Goal: Information Seeking & Learning: Learn about a topic

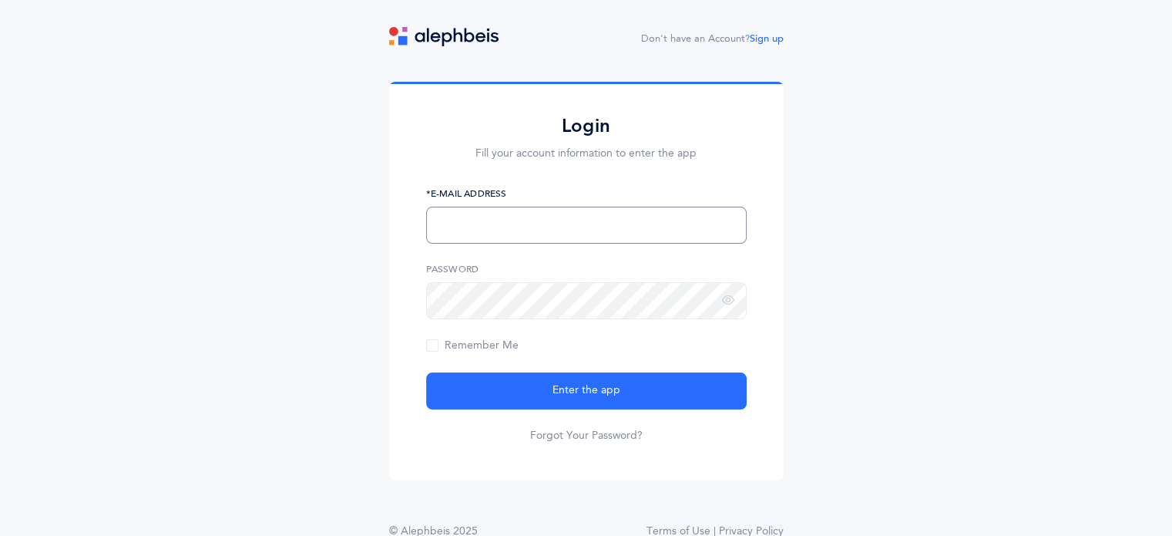
click at [475, 213] on input "text" at bounding box center [586, 224] width 321 height 37
click at [376, 304] on div "Login Fill your account information to enter the app *E-Mail Address Password R…" at bounding box center [586, 284] width 1172 height 405
click at [505, 237] on input "text" at bounding box center [586, 224] width 321 height 37
click at [473, 221] on input "text" at bounding box center [586, 224] width 321 height 37
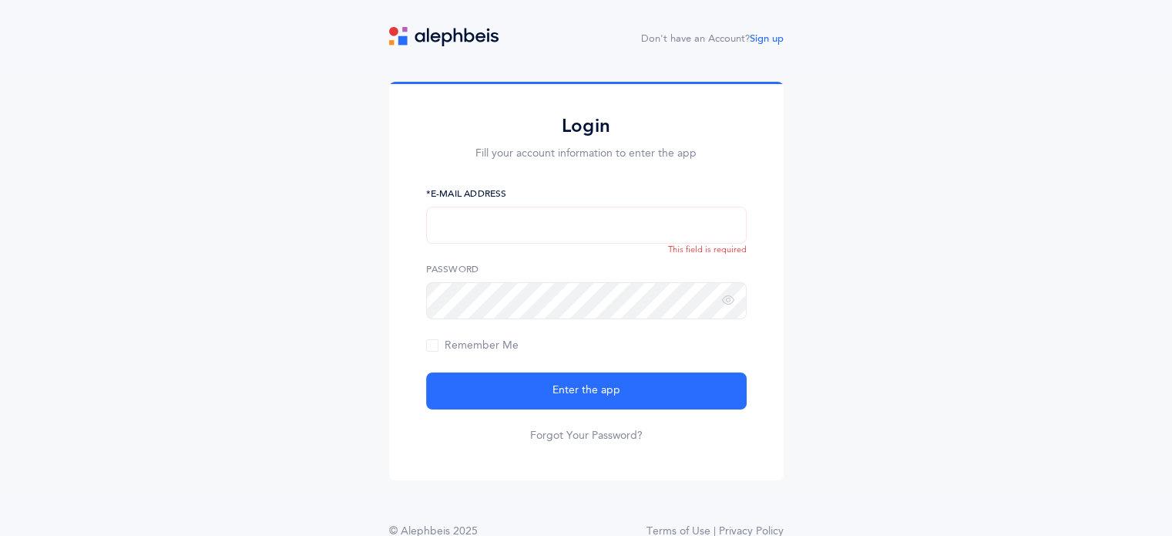
paste input "mgross@manhattanday.org"
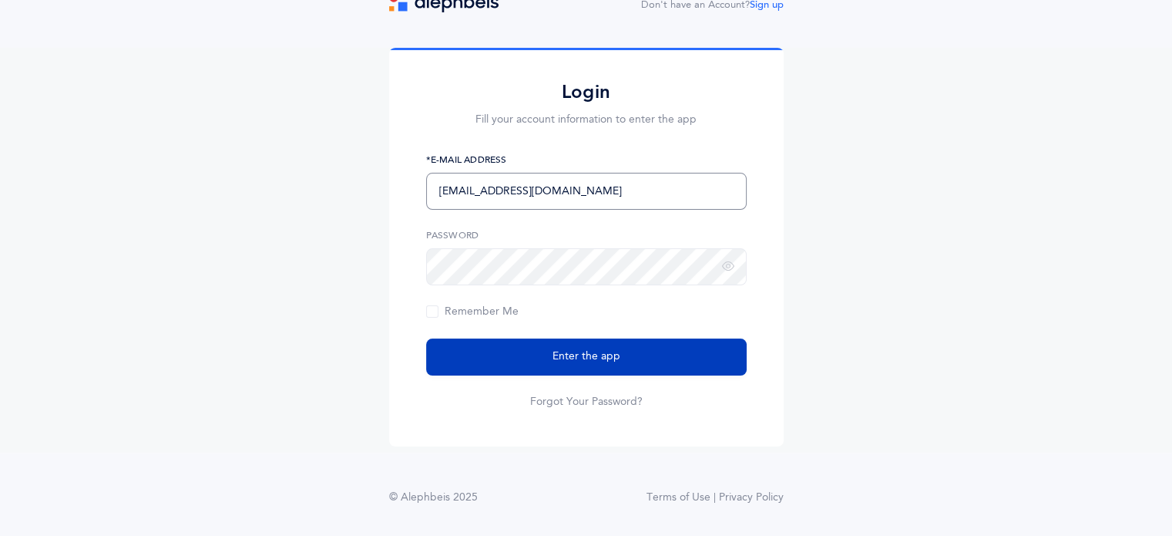
type input "mgross@manhattanday.org"
click at [633, 358] on button "Enter the app" at bounding box center [586, 356] width 321 height 37
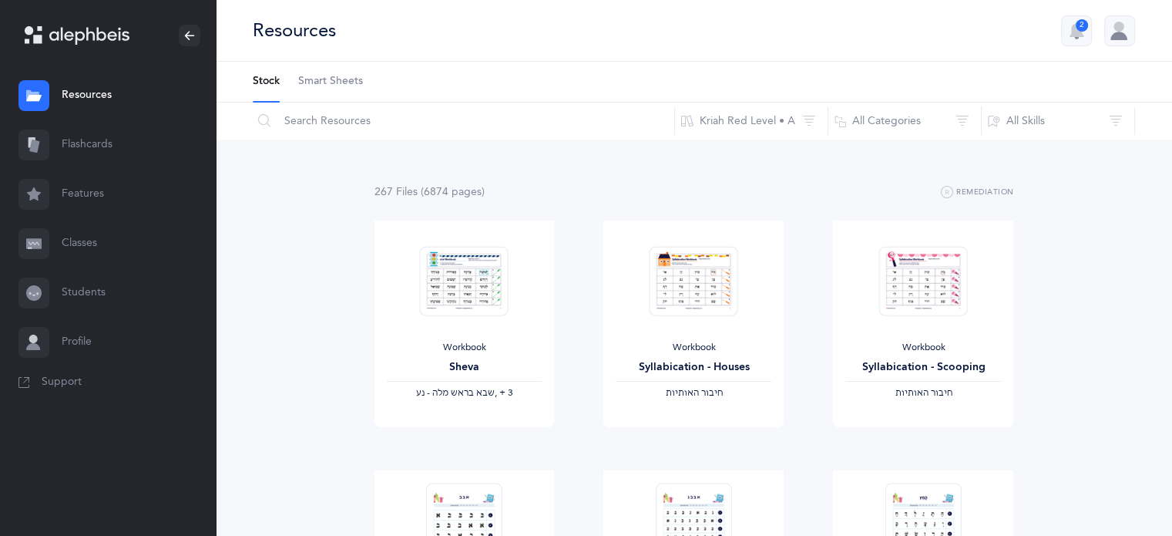
click at [90, 139] on link "Flashcards" at bounding box center [108, 144] width 216 height 49
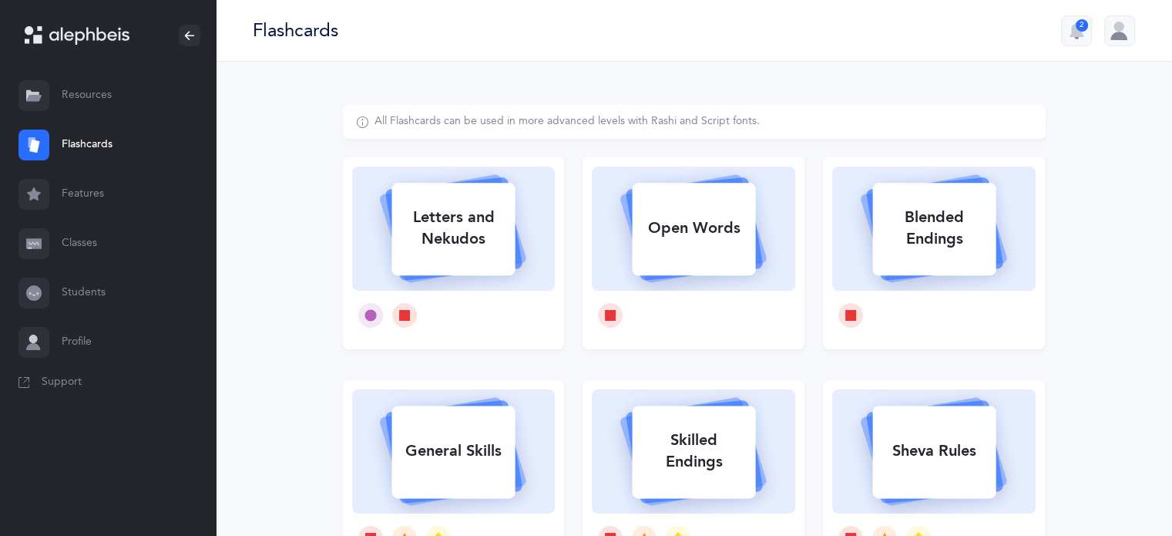
click at [96, 101] on link "Resources" at bounding box center [108, 95] width 216 height 49
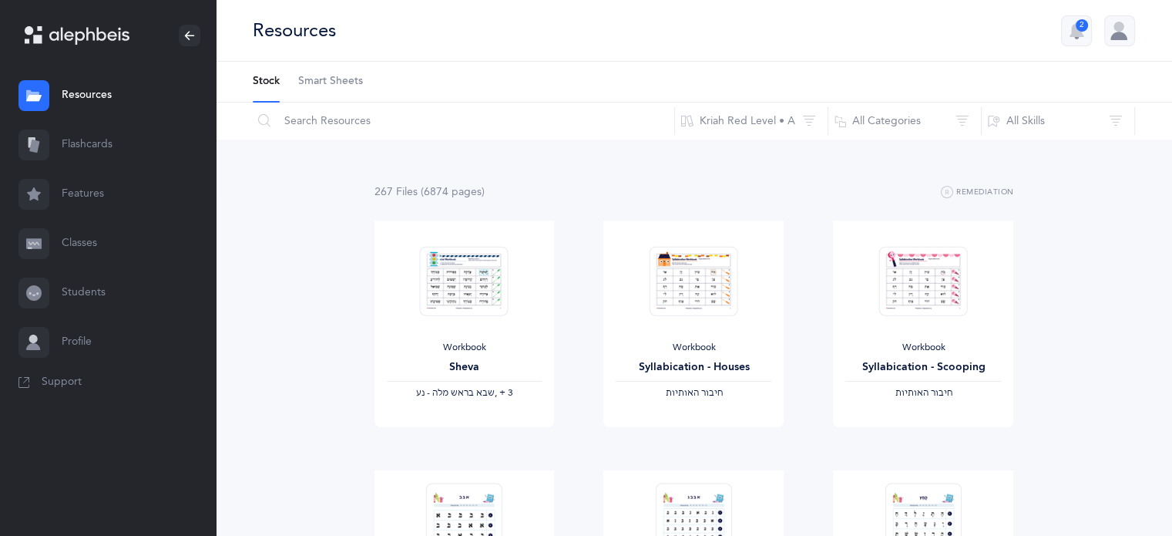
click at [321, 89] on span "Smart Sheets" at bounding box center [330, 81] width 65 height 15
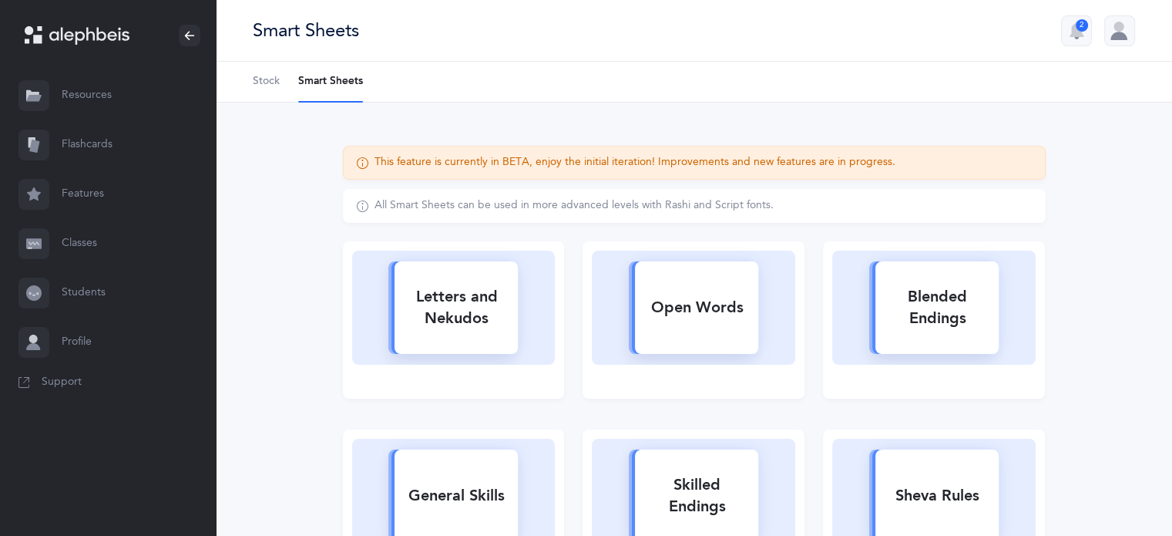
click at [258, 82] on span "Stock" at bounding box center [266, 81] width 27 height 15
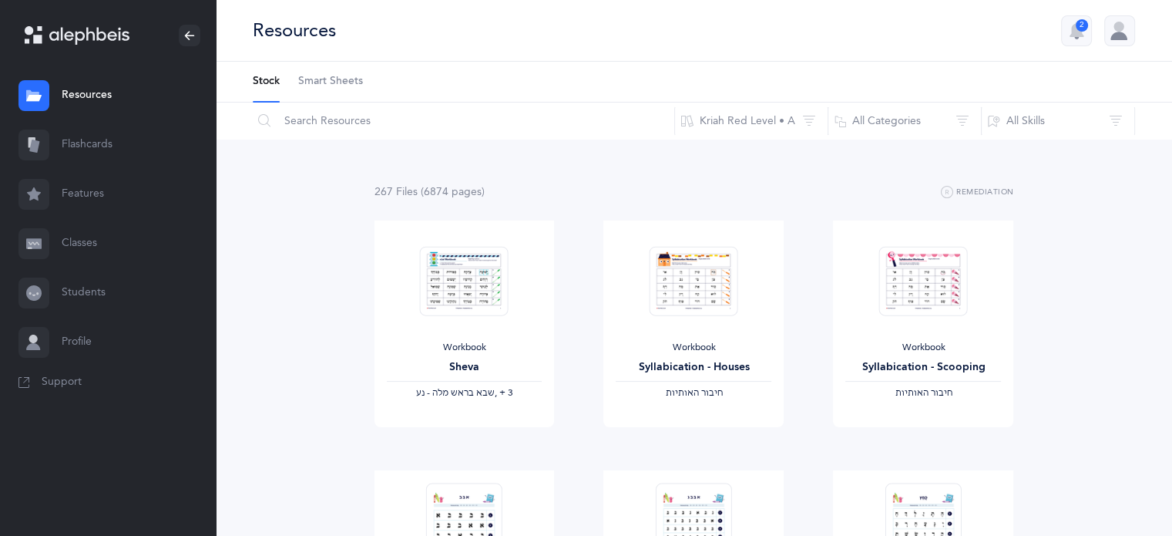
click at [106, 143] on link "Flashcards" at bounding box center [108, 144] width 216 height 49
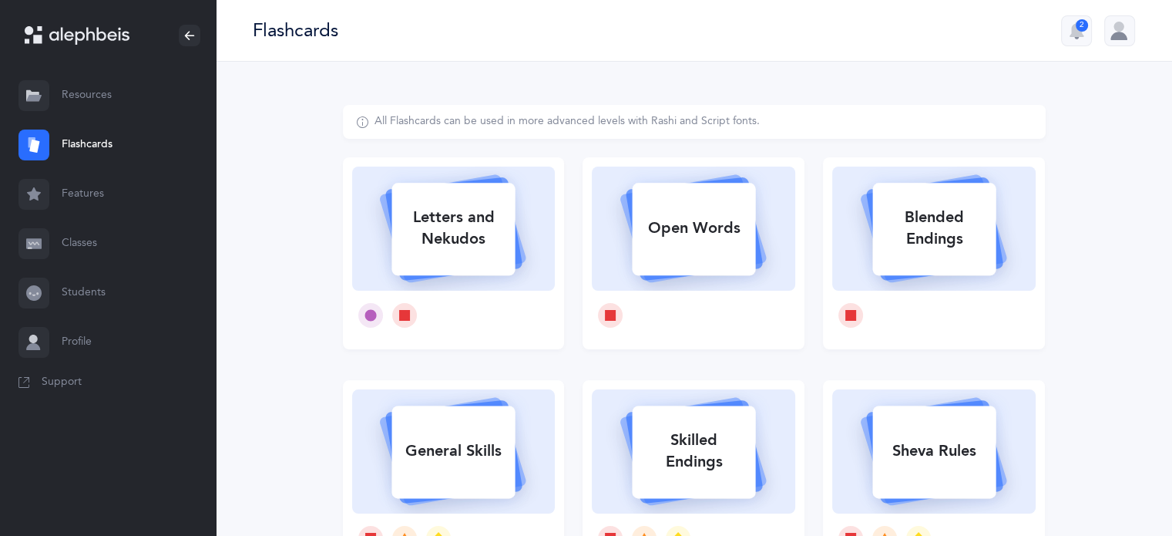
click at [103, 193] on link "Features" at bounding box center [108, 194] width 216 height 49
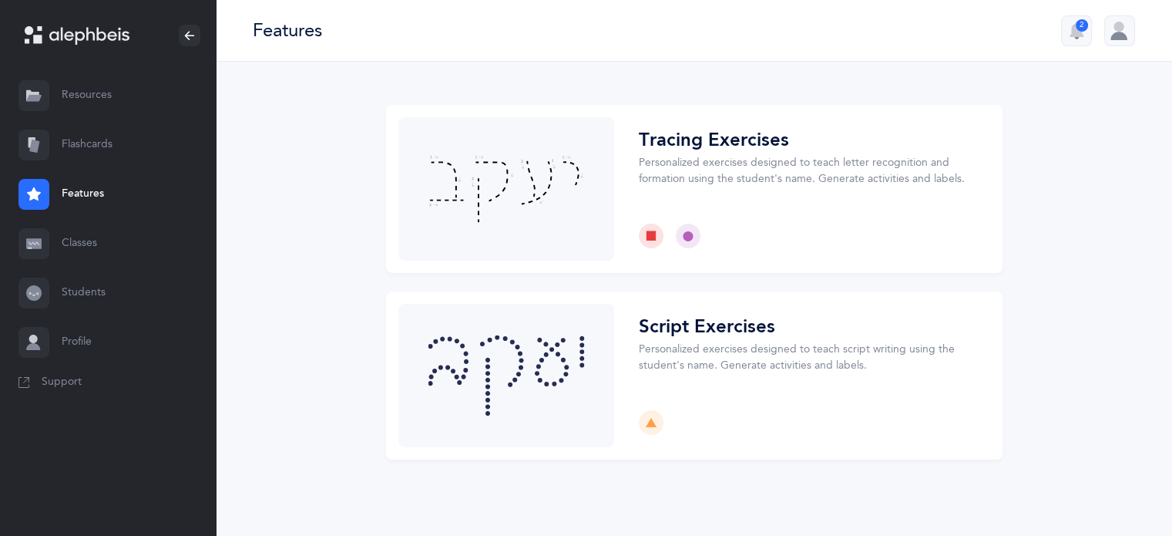
click at [100, 255] on link "Classes" at bounding box center [108, 243] width 216 height 49
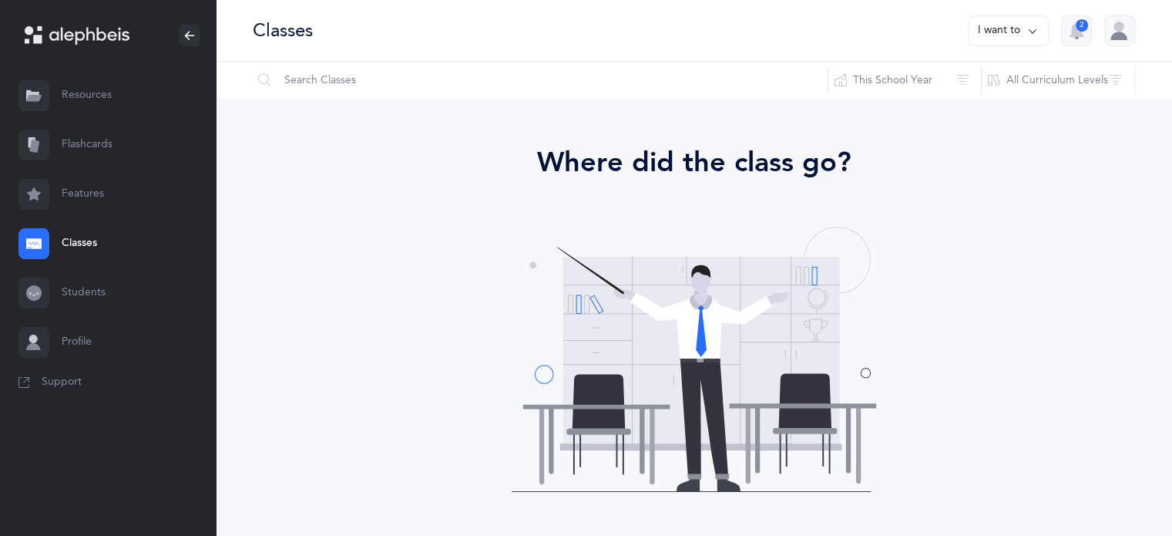
click at [121, 86] on link "Resources" at bounding box center [108, 95] width 216 height 49
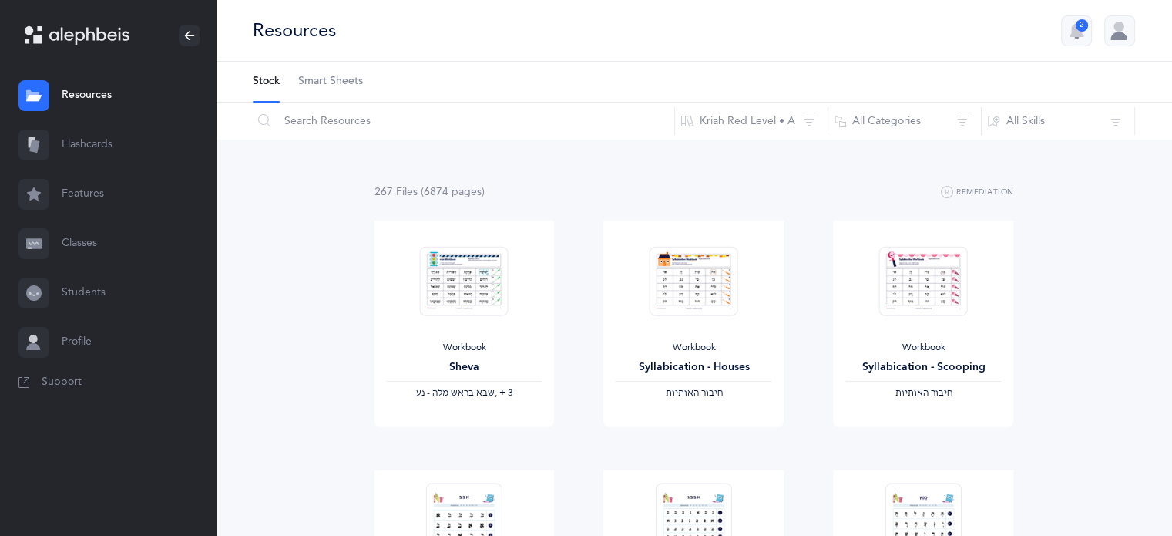
click at [321, 84] on span "Smart Sheets" at bounding box center [330, 81] width 65 height 15
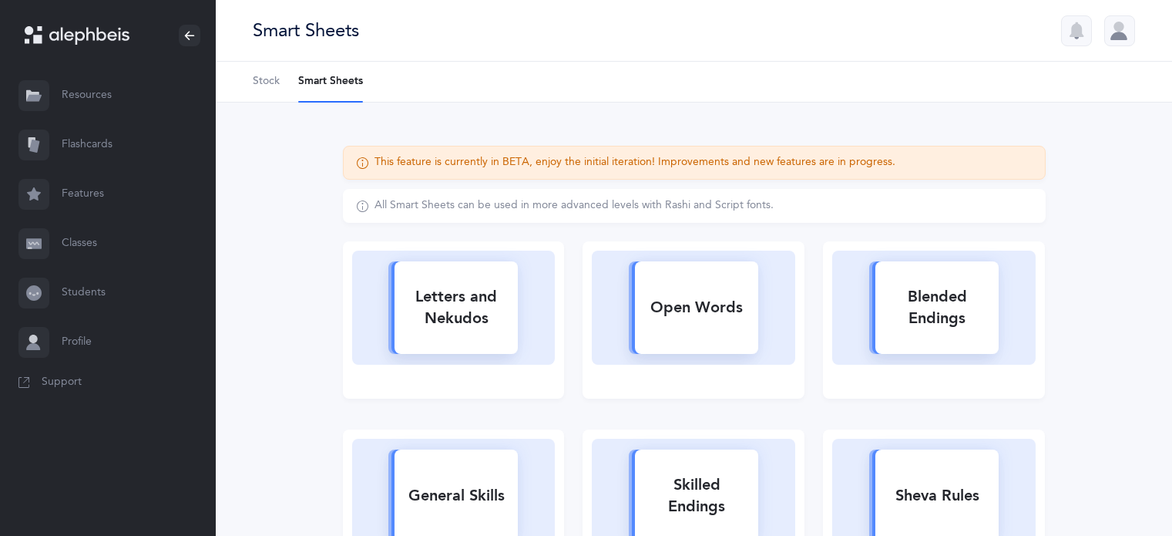
click at [265, 87] on span "Stock" at bounding box center [266, 81] width 27 height 15
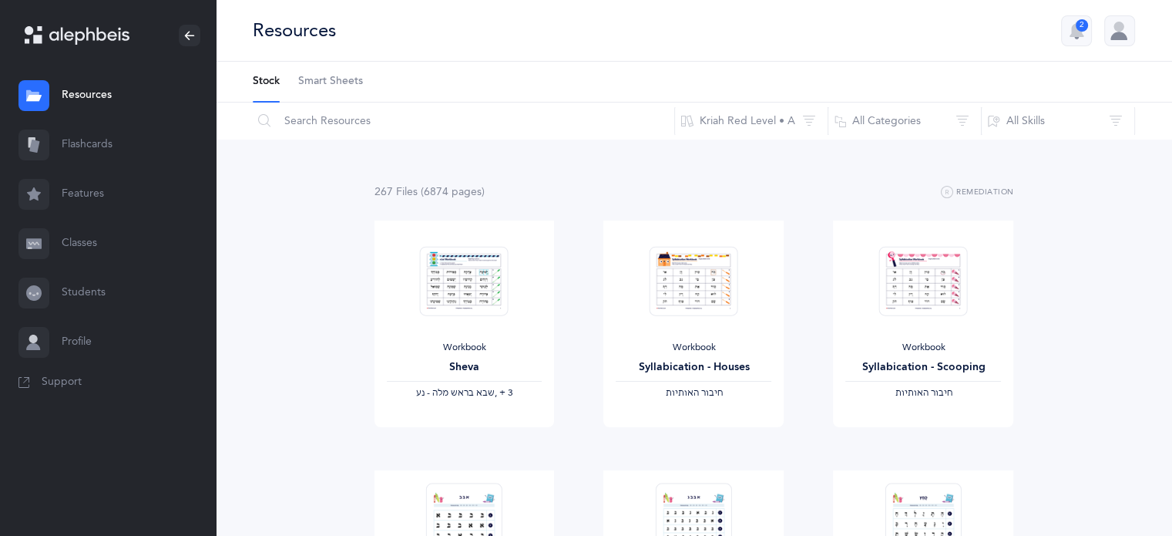
click at [89, 347] on link "Profile" at bounding box center [108, 341] width 216 height 49
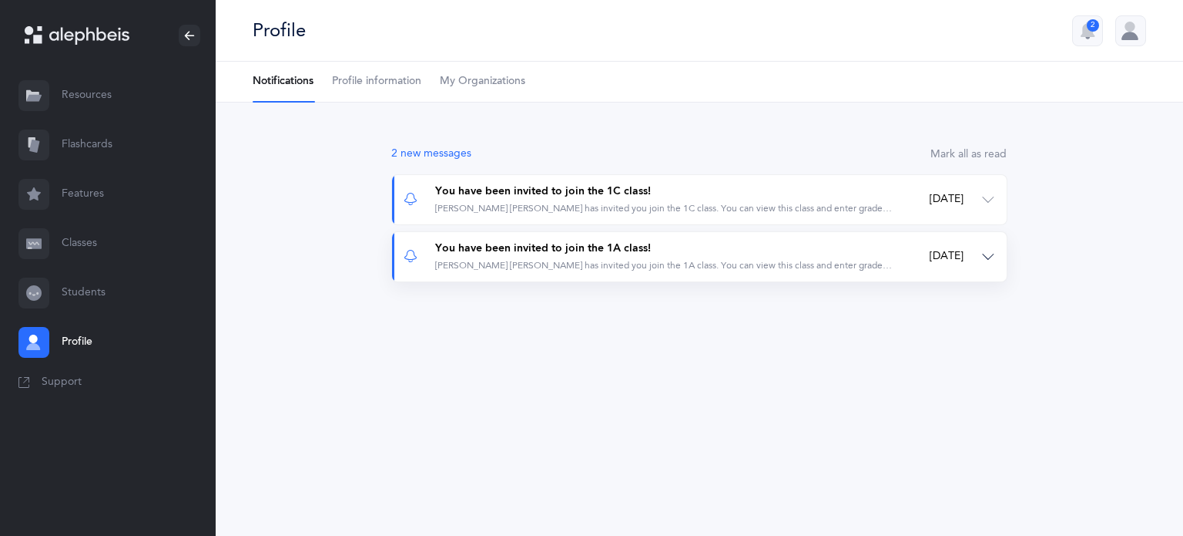
click at [562, 270] on div "[PERSON_NAME] [PERSON_NAME] has invited you join the 1A class. You can view thi…" at bounding box center [664, 265] width 458 height 13
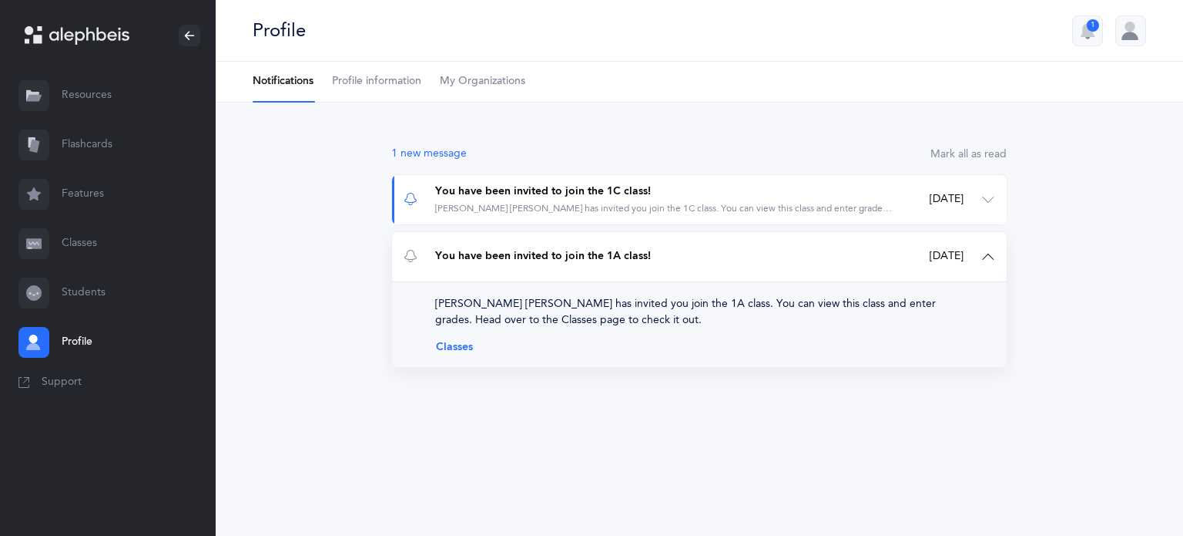
click at [462, 347] on link "Classes" at bounding box center [699, 347] width 529 height 12
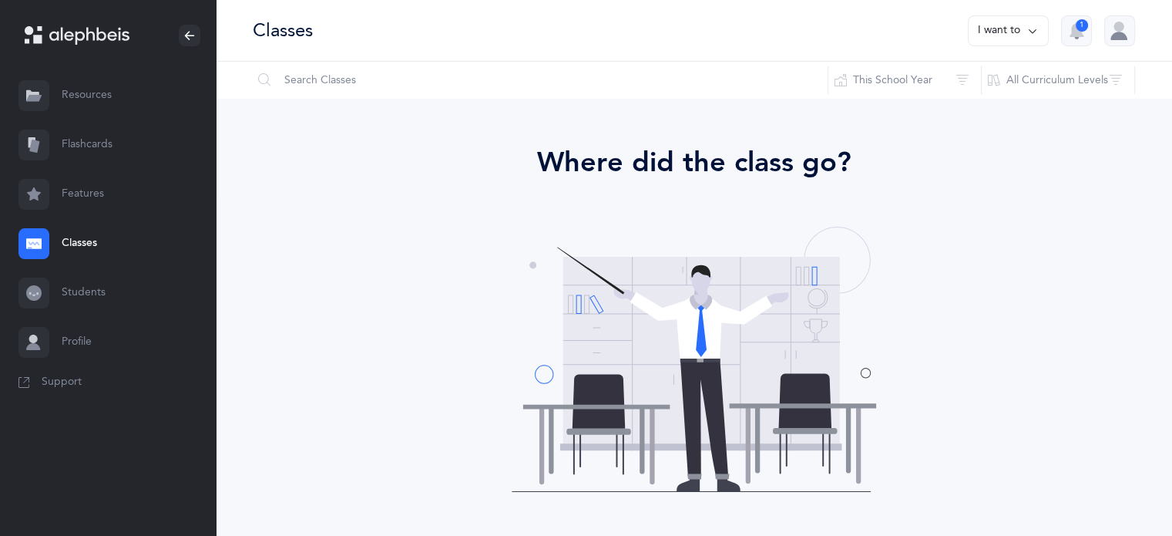
click at [133, 183] on link "Features" at bounding box center [108, 194] width 216 height 49
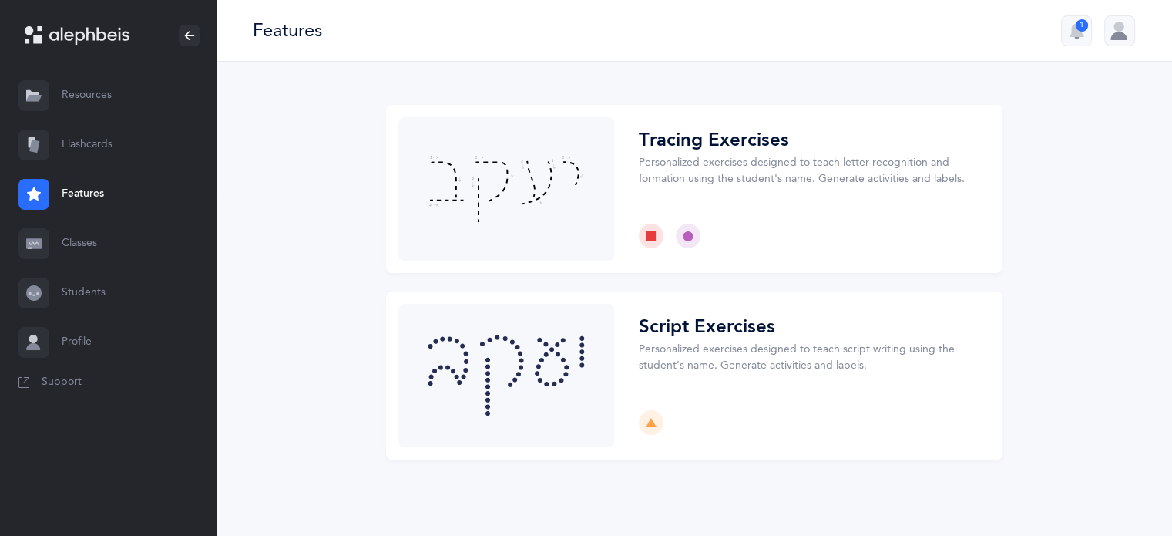
click at [92, 130] on link "Flashcards" at bounding box center [108, 144] width 216 height 49
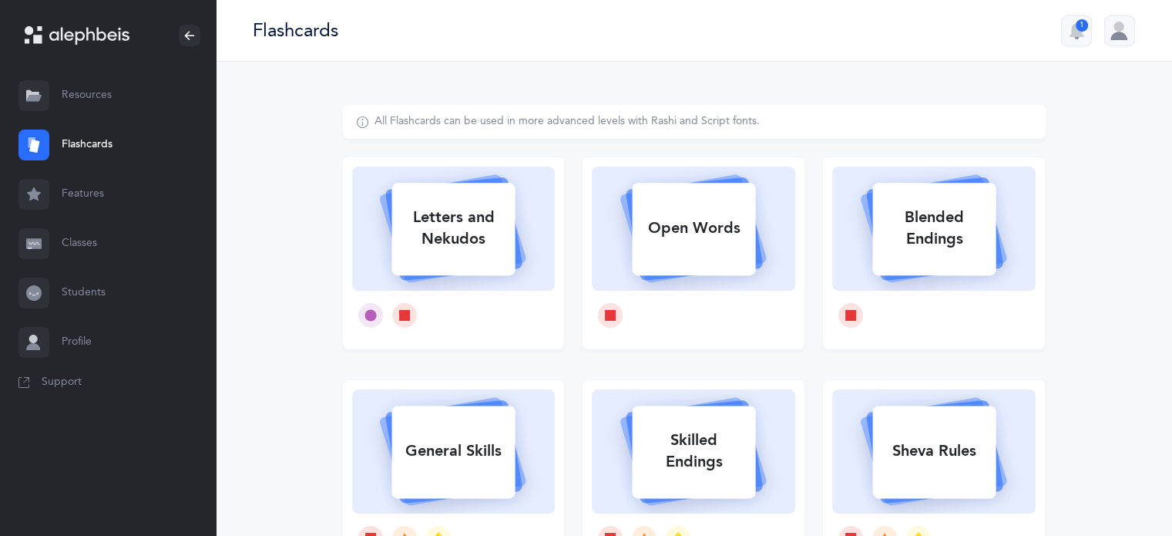
click at [116, 89] on link "Resources" at bounding box center [108, 95] width 216 height 49
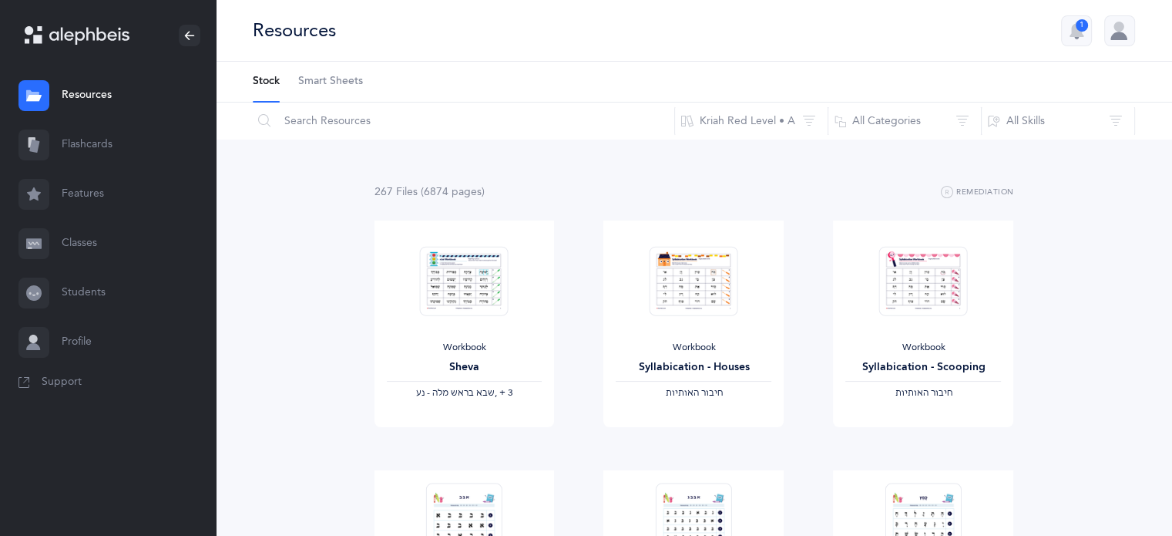
click at [85, 255] on link "Classes" at bounding box center [108, 243] width 216 height 49
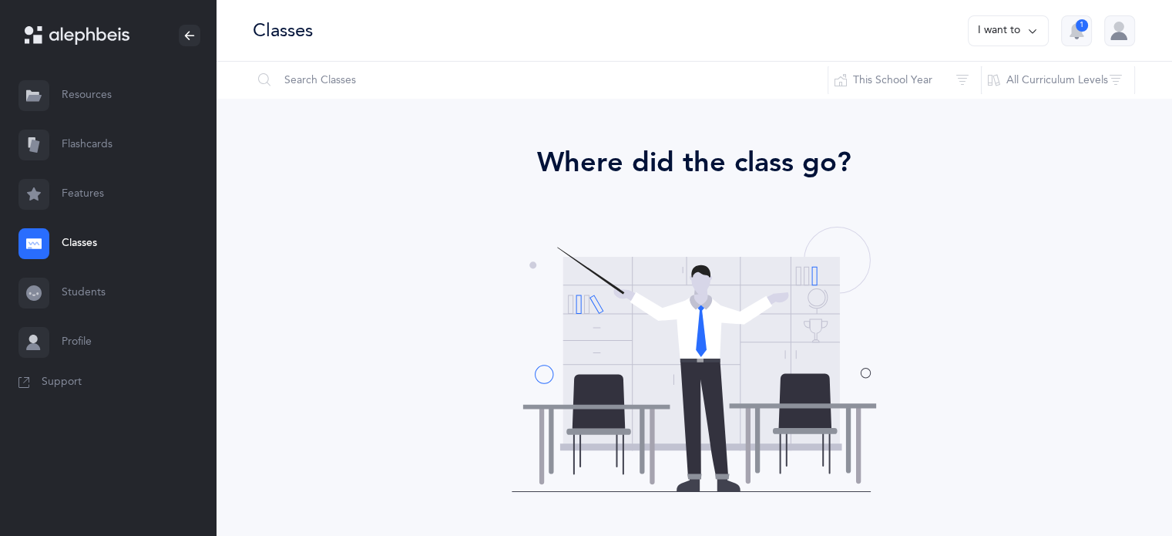
click at [89, 300] on link "Students" at bounding box center [108, 292] width 216 height 49
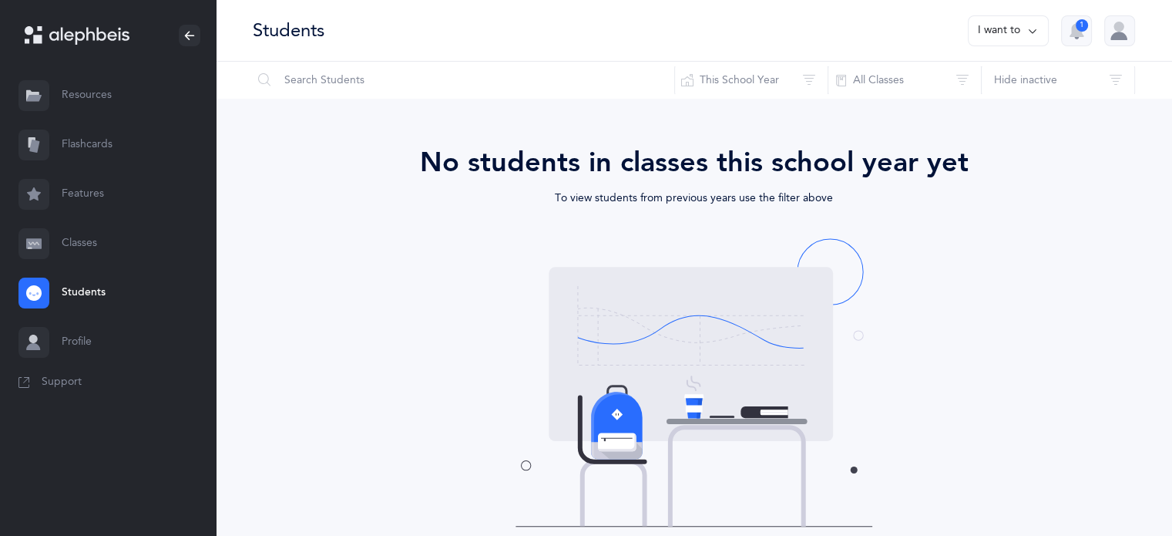
click at [85, 349] on link "Profile" at bounding box center [108, 341] width 216 height 49
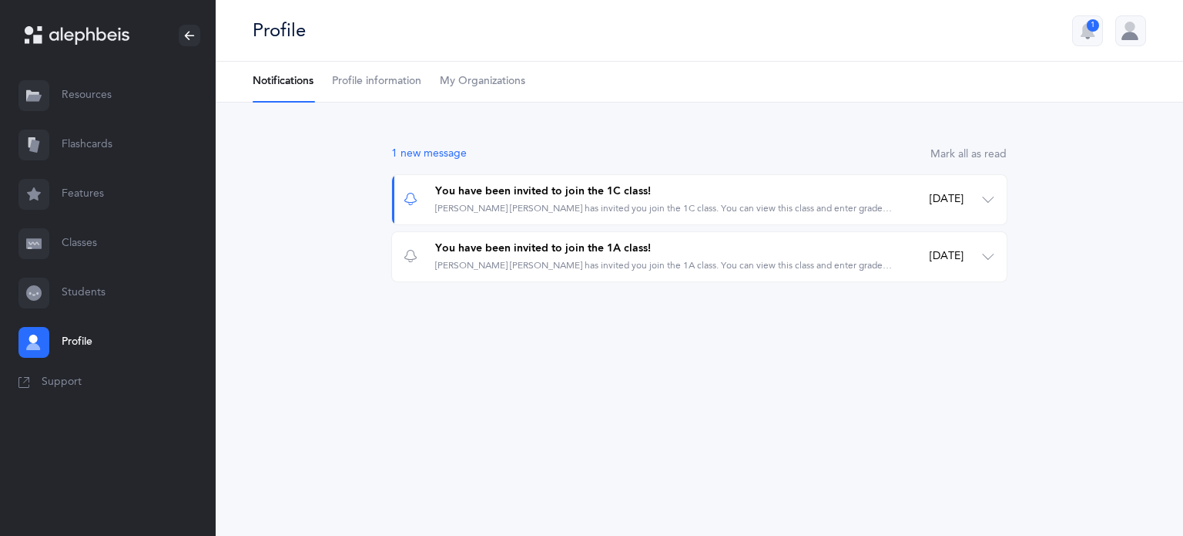
click at [95, 100] on link "Resources" at bounding box center [108, 95] width 216 height 49
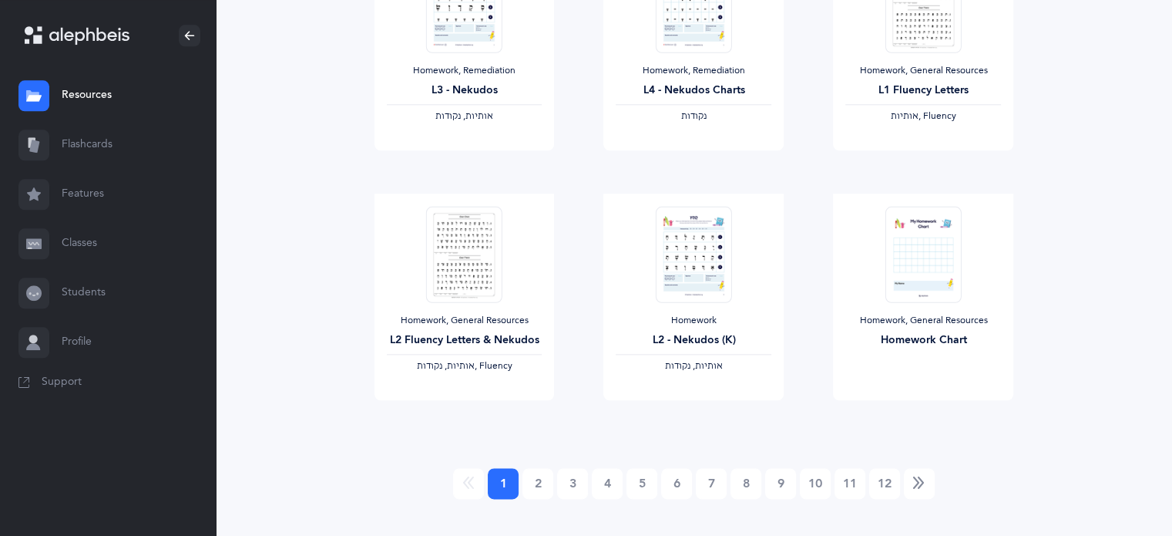
scroll to position [1777, 0]
click at [703, 281] on img at bounding box center [694, 251] width 76 height 96
click at [684, 343] on div "L2 - Nekudos (K)" at bounding box center [694, 338] width 156 height 16
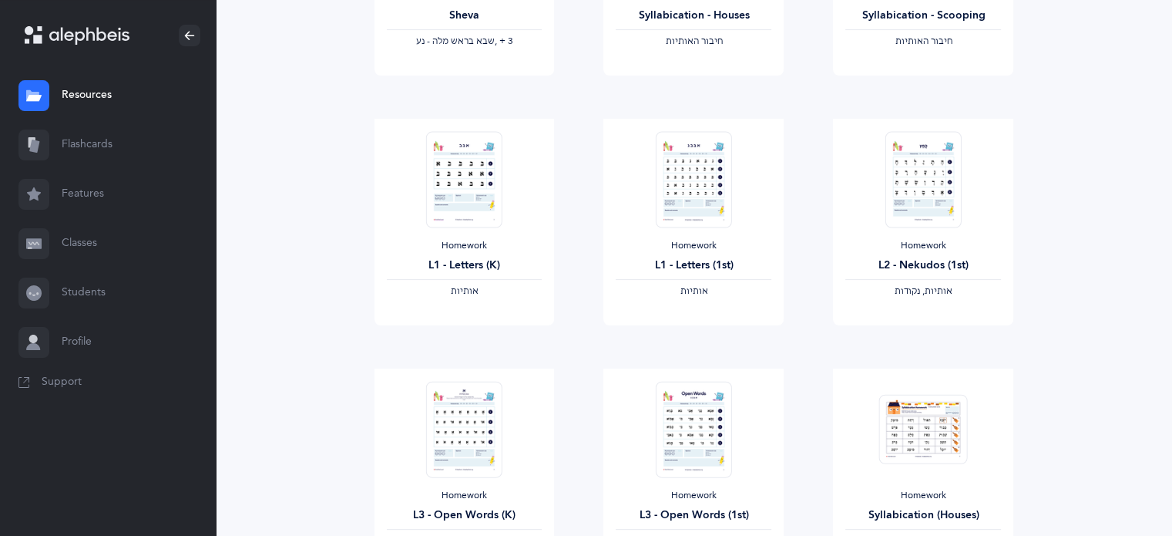
scroll to position [0, 0]
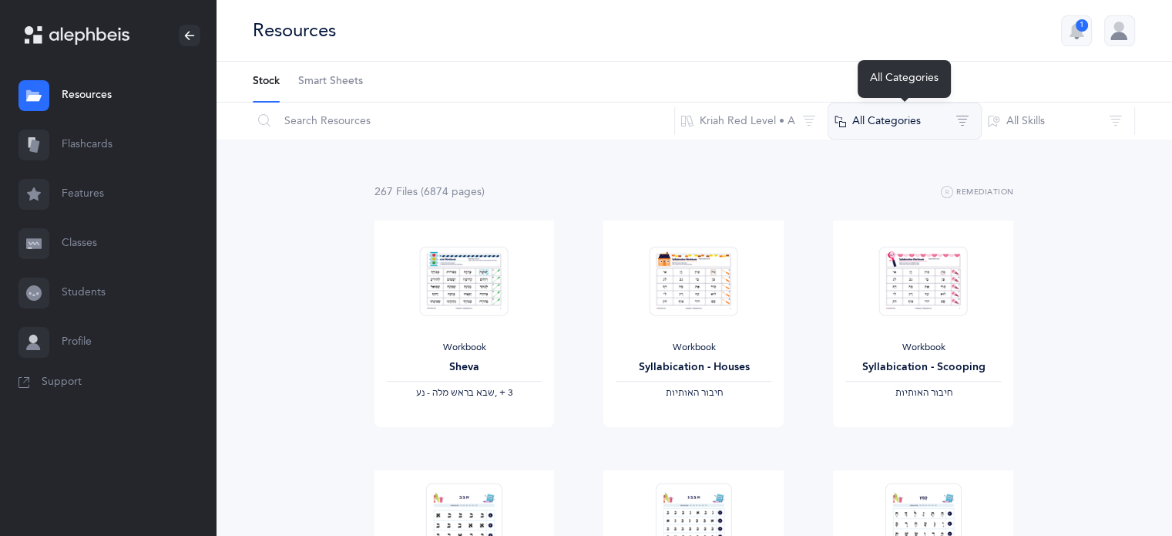
click at [915, 116] on button "All Categories" at bounding box center [905, 120] width 154 height 37
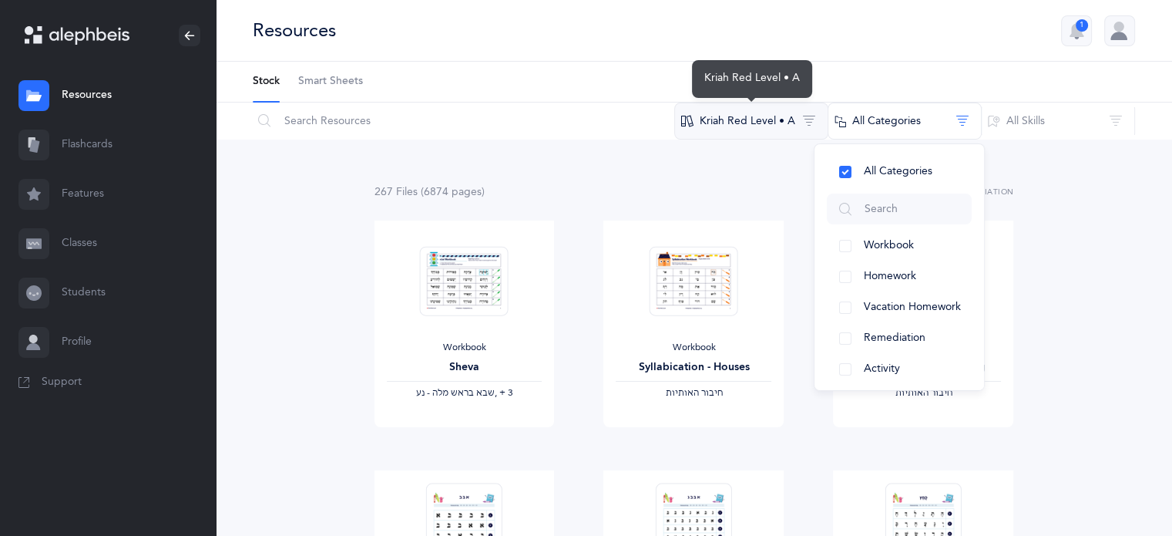
click at [773, 126] on button "Kriah Red Level • A" at bounding box center [751, 120] width 154 height 37
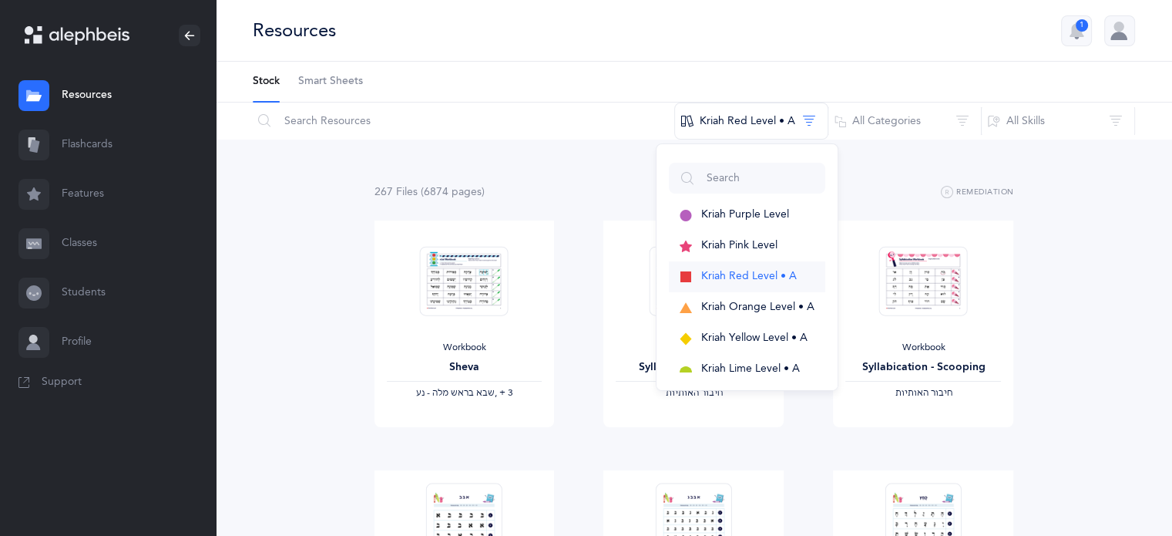
click at [747, 276] on span "Kriah Red Level • A" at bounding box center [749, 276] width 96 height 12
click at [881, 186] on div "267 File s (6874 page s ) Remediation" at bounding box center [694, 192] width 640 height 19
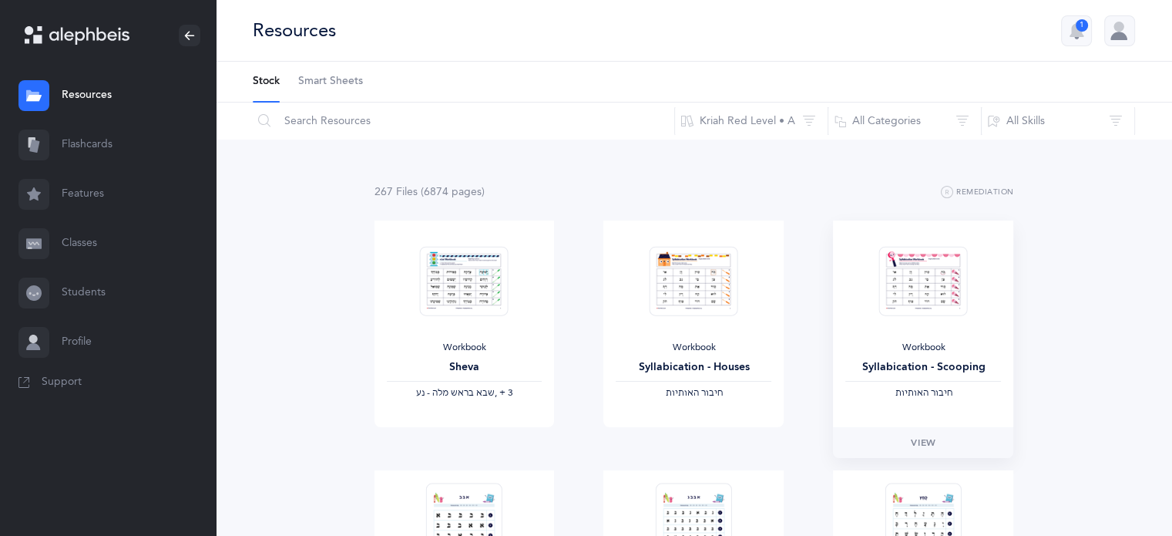
click at [938, 303] on img at bounding box center [923, 281] width 89 height 70
click at [928, 443] on span "View" at bounding box center [923, 442] width 25 height 14
click at [1063, 119] on button "All Skills" at bounding box center [1058, 120] width 154 height 37
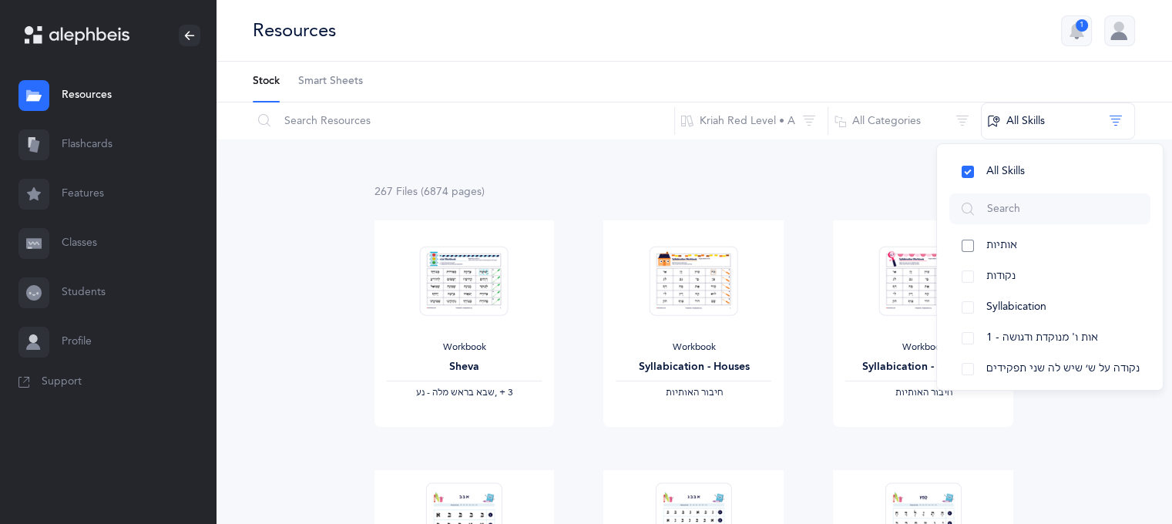
click at [1030, 249] on button "אותיות" at bounding box center [1049, 245] width 201 height 31
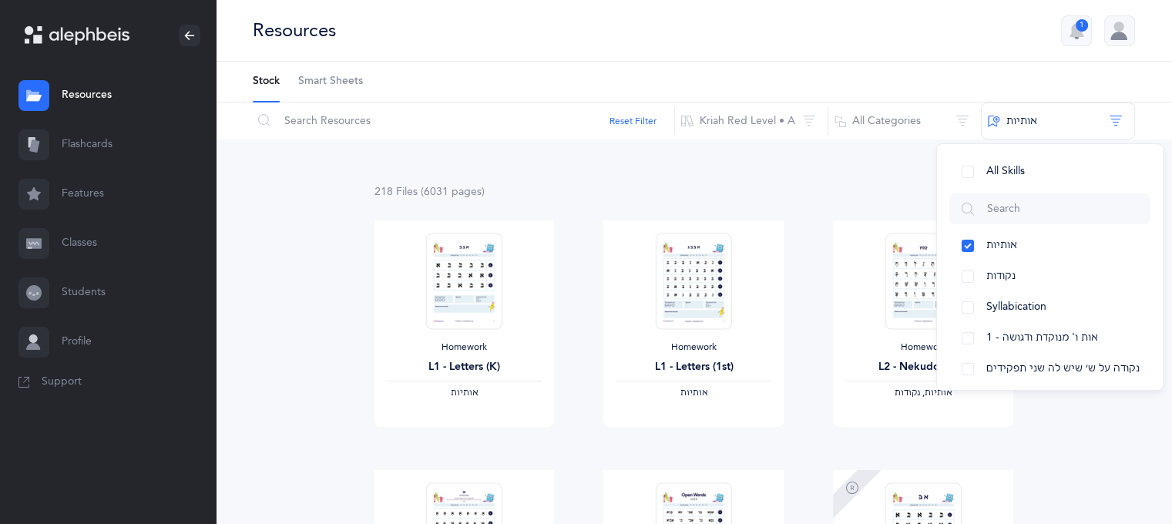
click at [858, 193] on div "218 File s (6031 page s ) Remediation" at bounding box center [694, 192] width 640 height 19
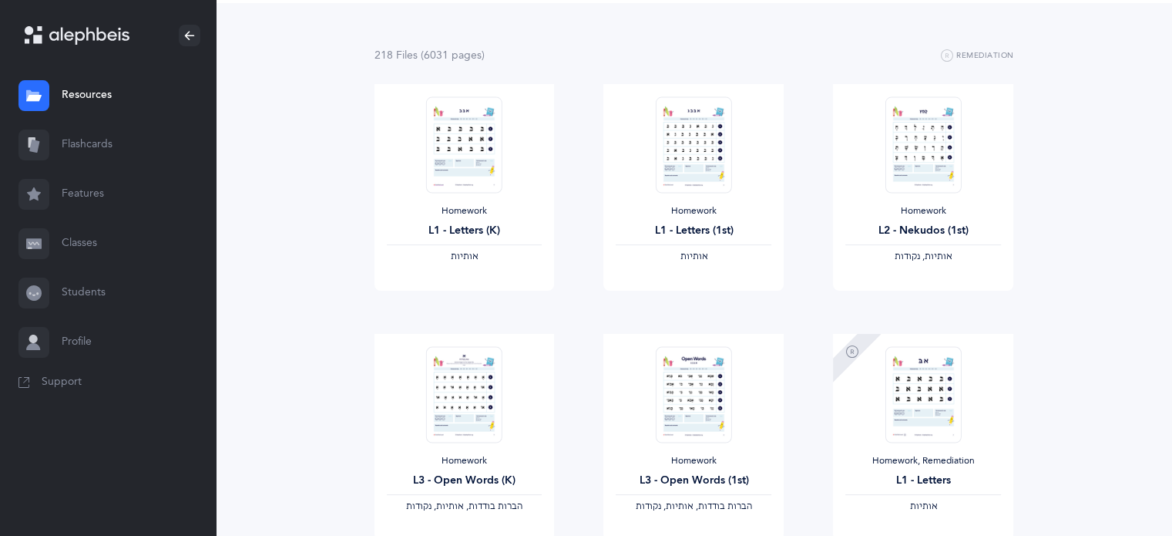
scroll to position [151, 0]
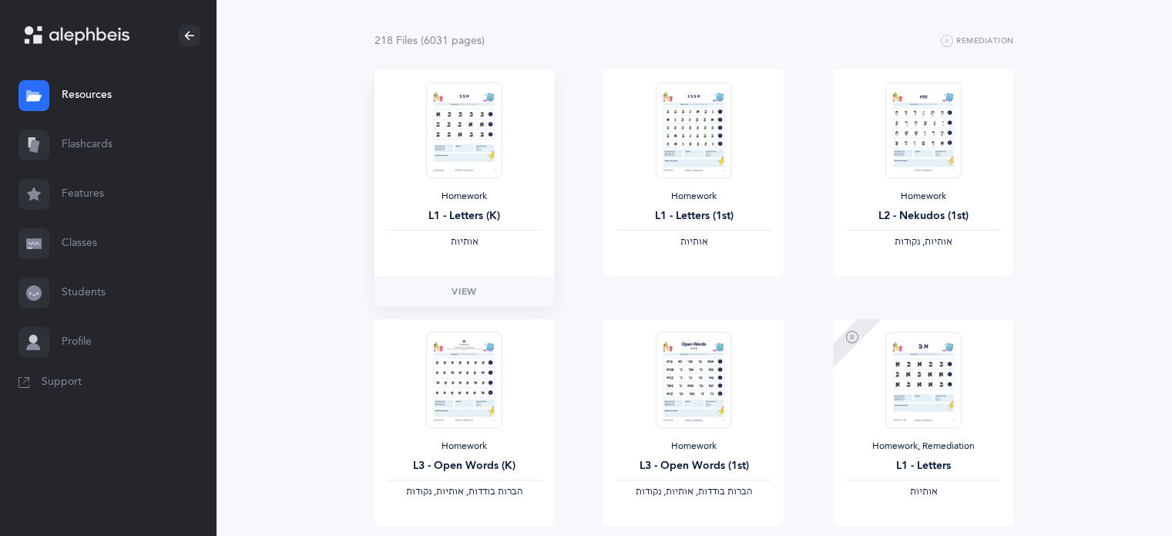
click at [462, 167] on img at bounding box center [464, 130] width 76 height 96
click at [441, 298] on link "View" at bounding box center [464, 291] width 180 height 31
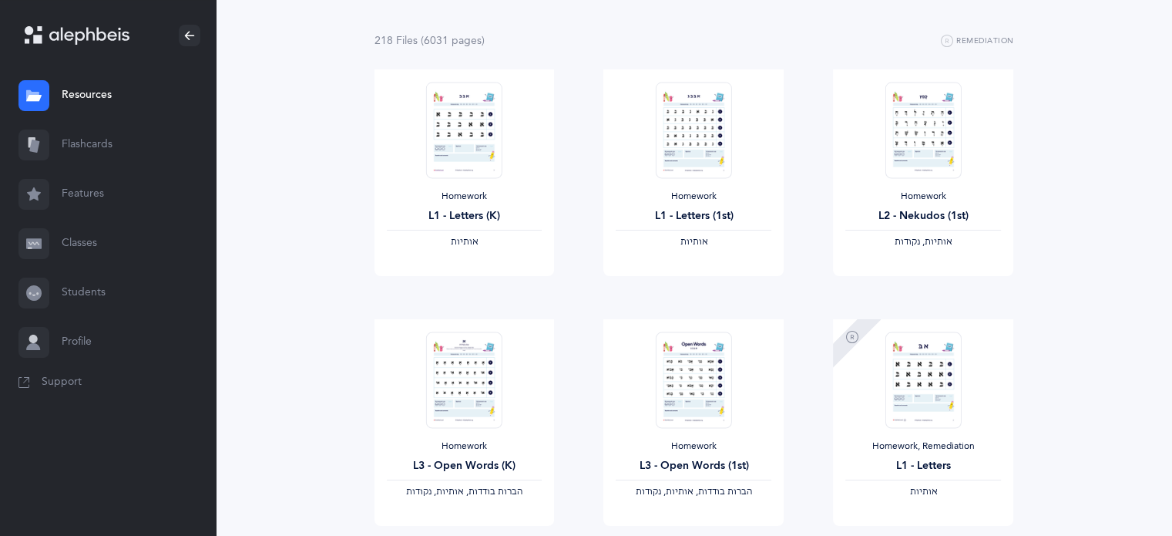
scroll to position [159, 0]
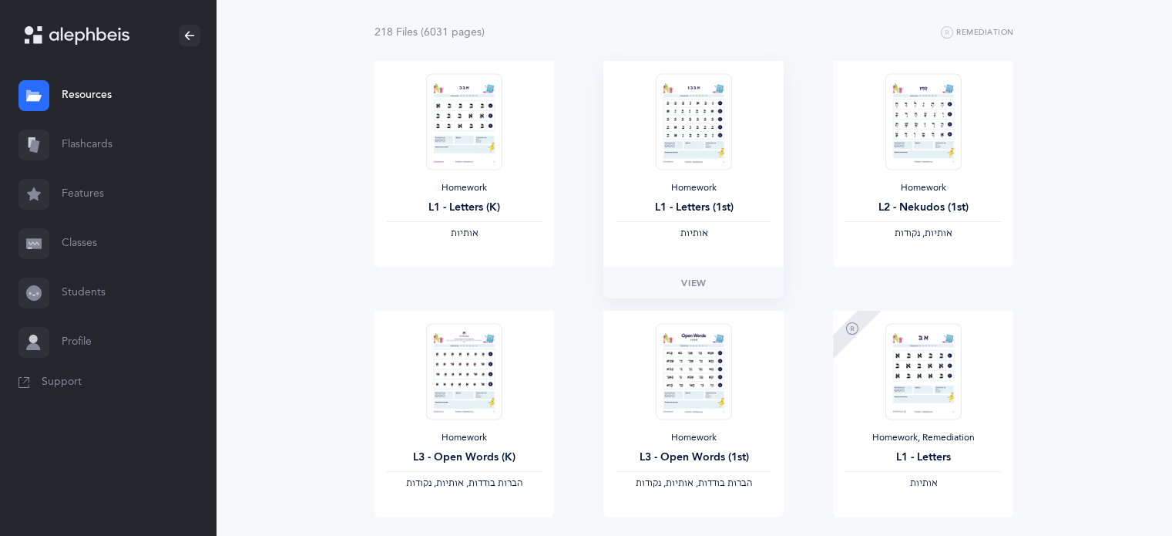
click at [690, 128] on img at bounding box center [694, 121] width 76 height 96
click at [674, 278] on link "View" at bounding box center [693, 282] width 180 height 31
